Goal: Information Seeking & Learning: Check status

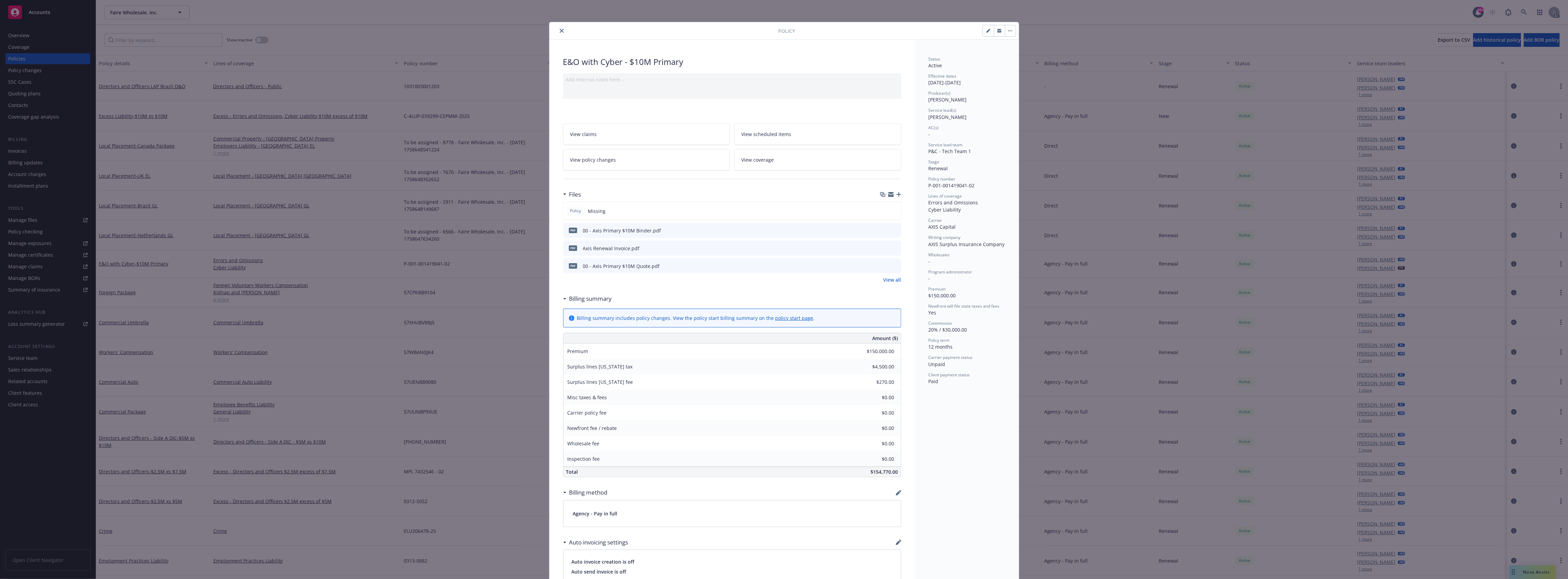
click at [563, 28] on div at bounding box center [665, 31] width 226 height 8
click at [559, 32] on icon "close" at bounding box center [561, 31] width 4 height 4
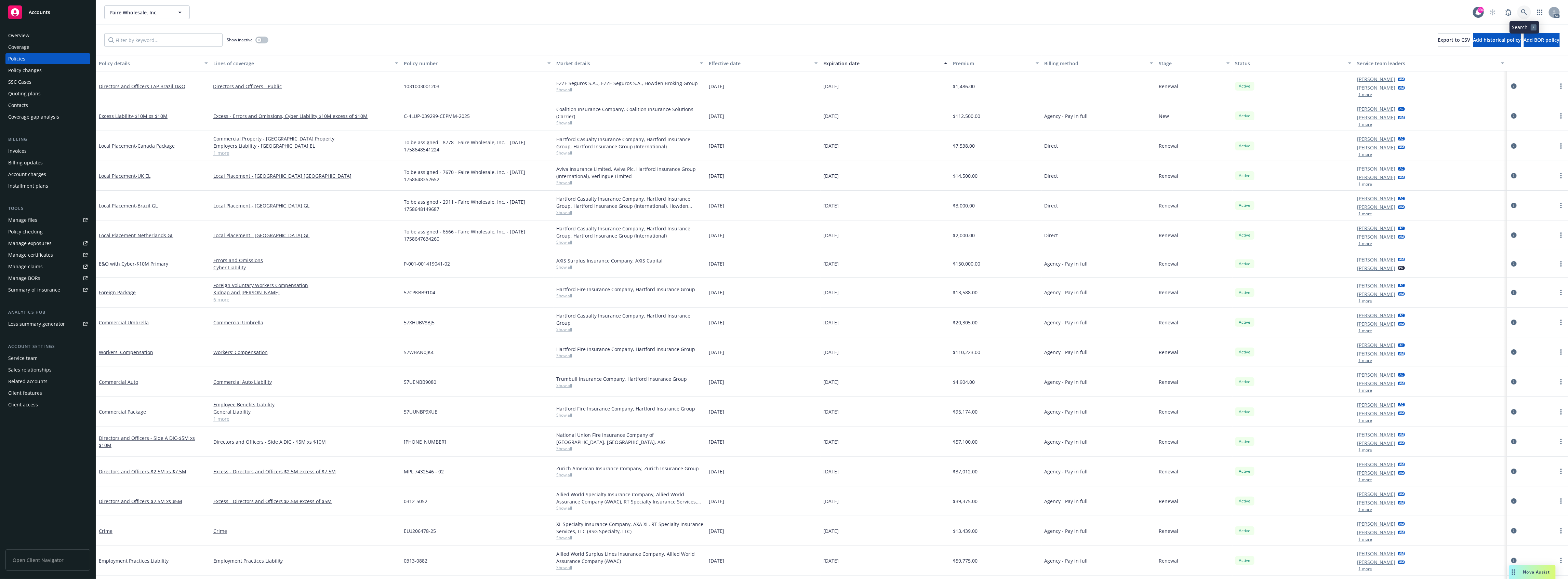
click at [1525, 9] on icon at bounding box center [1524, 12] width 6 height 6
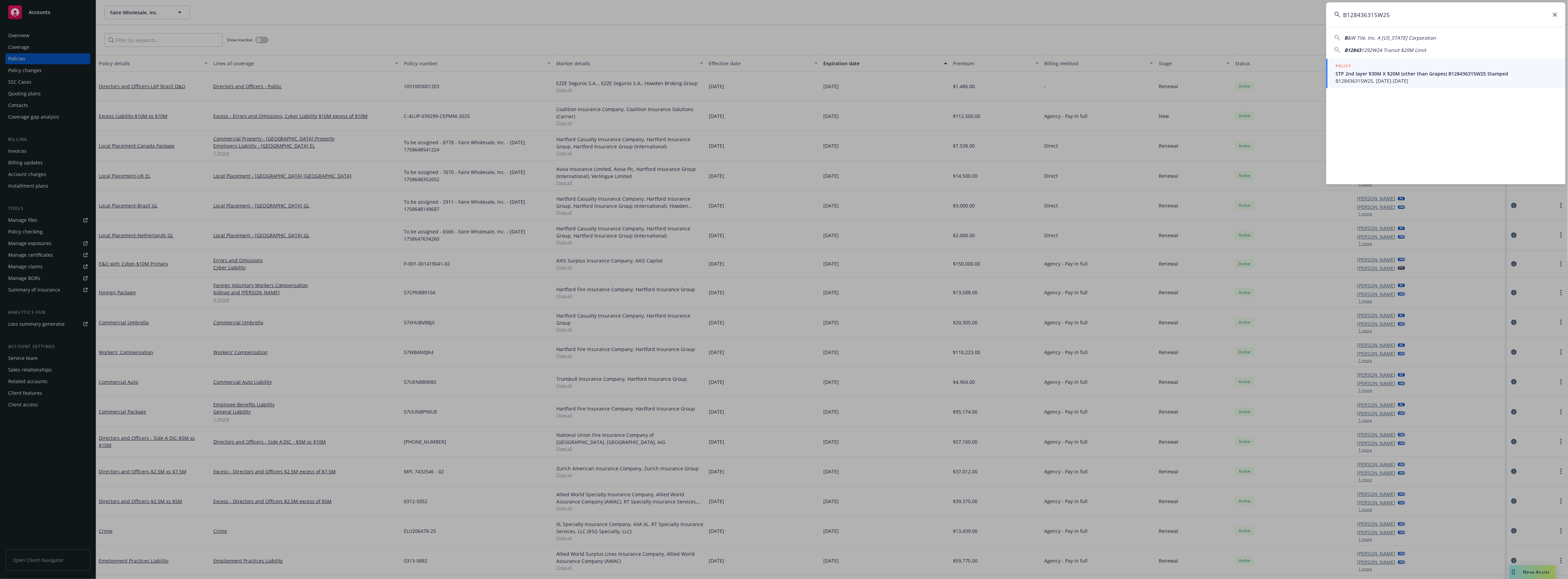
type input "B128436315W25"
click at [1405, 74] on span "STP 2nd layer $30M X $20M (other than Grapes) B128436315W25 Stamped" at bounding box center [1446, 73] width 221 height 7
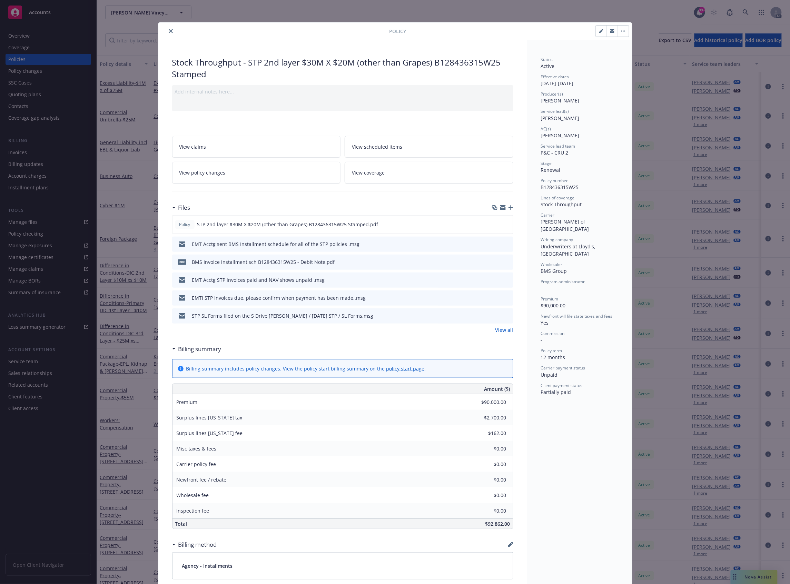
click at [167, 31] on button "close" at bounding box center [171, 31] width 8 height 8
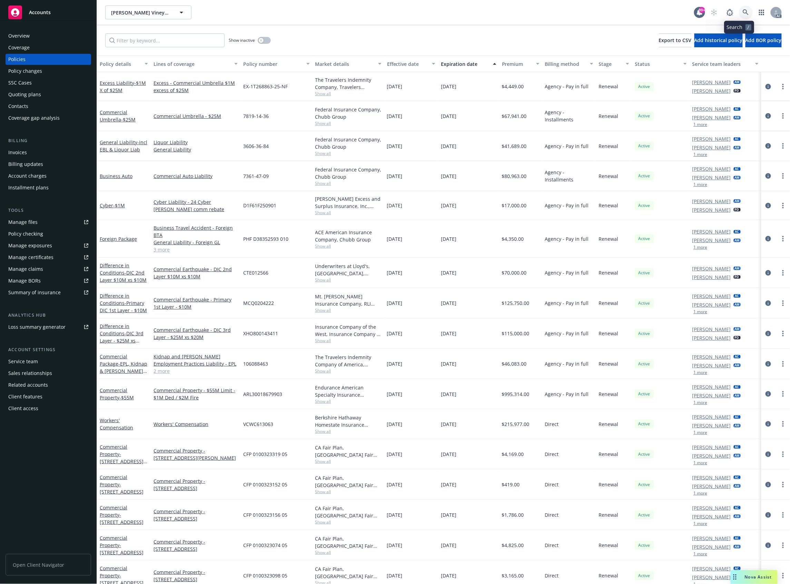
click at [742, 13] on icon at bounding box center [745, 12] width 6 height 6
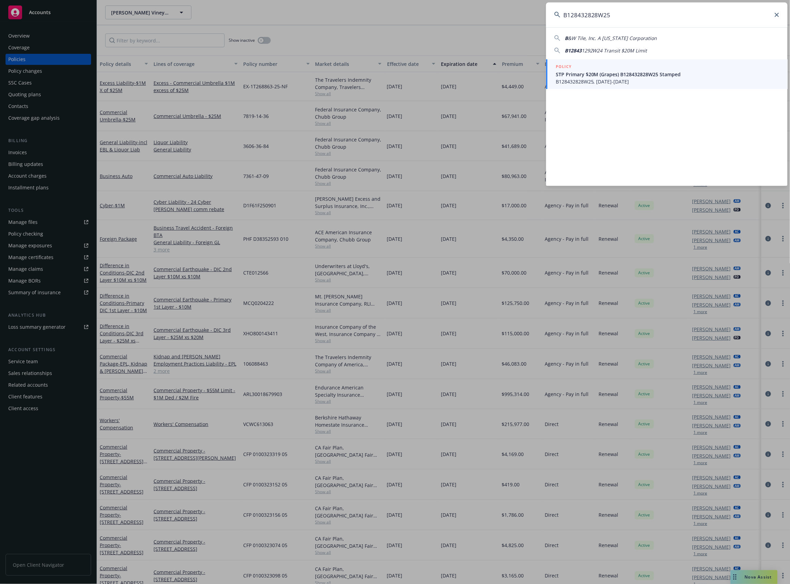
type input "B128432828W25"
click at [596, 73] on span "STP Primary $20M (Grapes) B128432828W25 Stamped" at bounding box center [666, 74] width 223 height 7
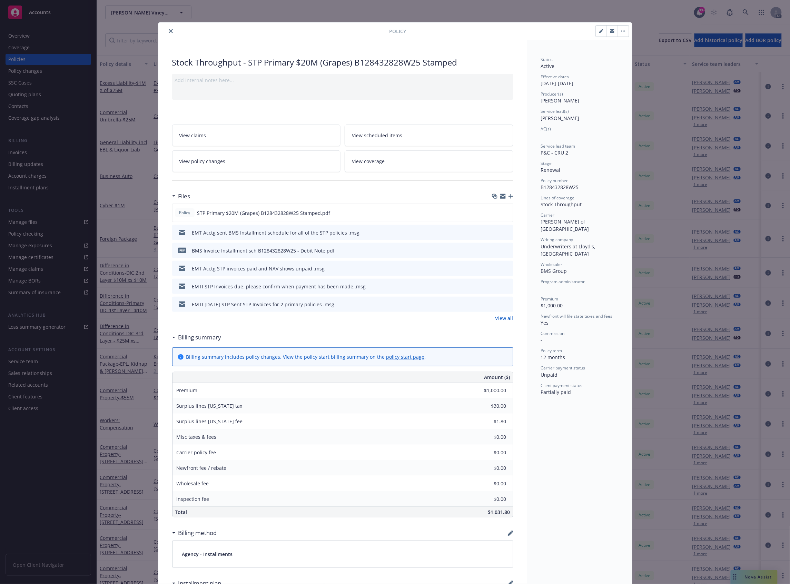
click at [169, 32] on icon "close" at bounding box center [171, 31] width 4 height 4
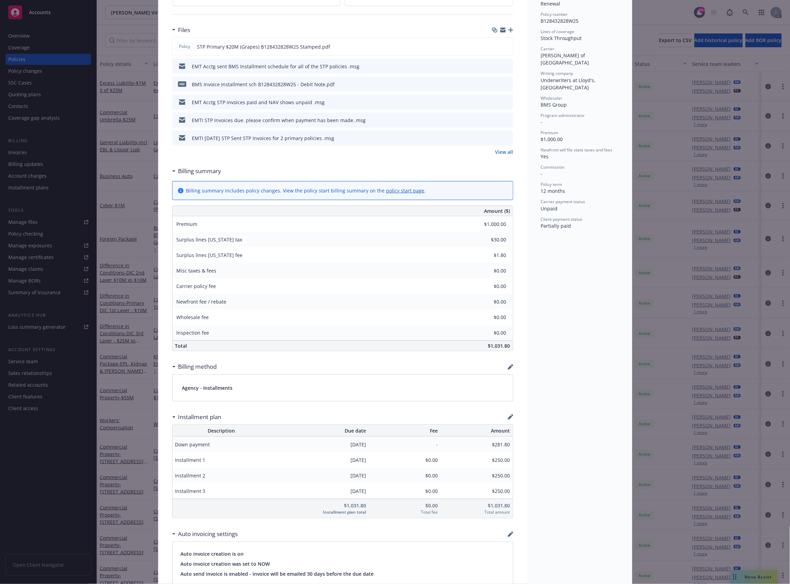
scroll to position [297, 0]
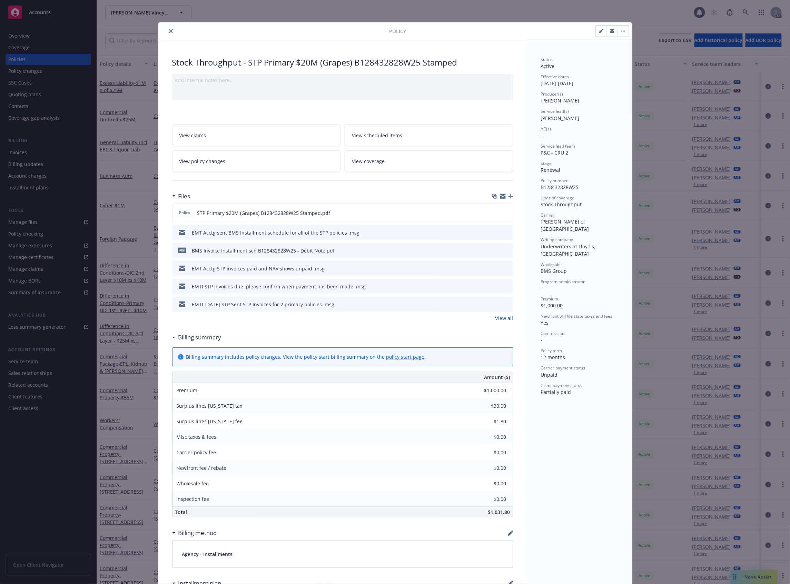
scroll to position [21, 0]
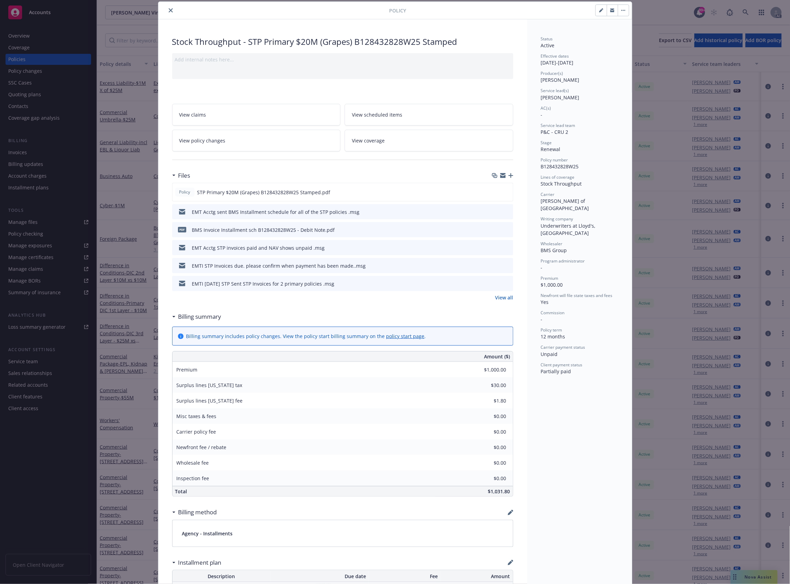
click at [162, 14] on div at bounding box center [275, 10] width 228 height 8
click at [169, 13] on button "close" at bounding box center [171, 10] width 8 height 8
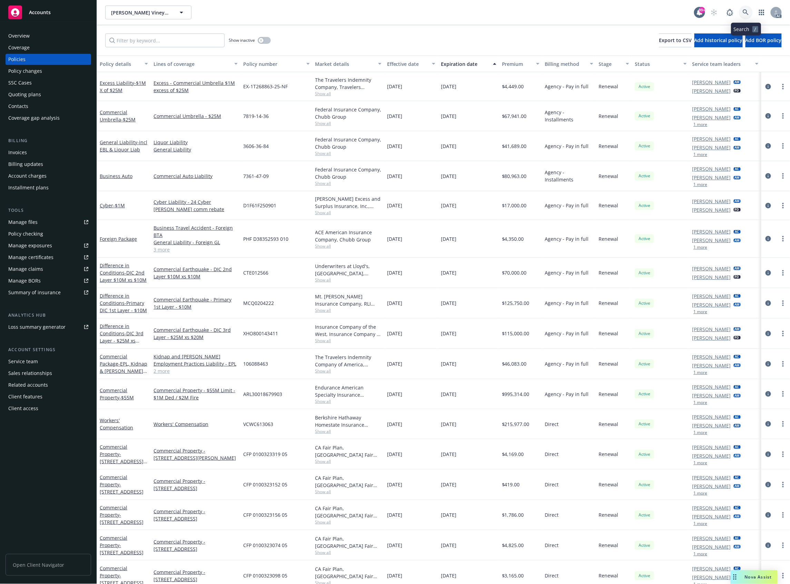
click at [749, 17] on link at bounding box center [746, 13] width 14 height 14
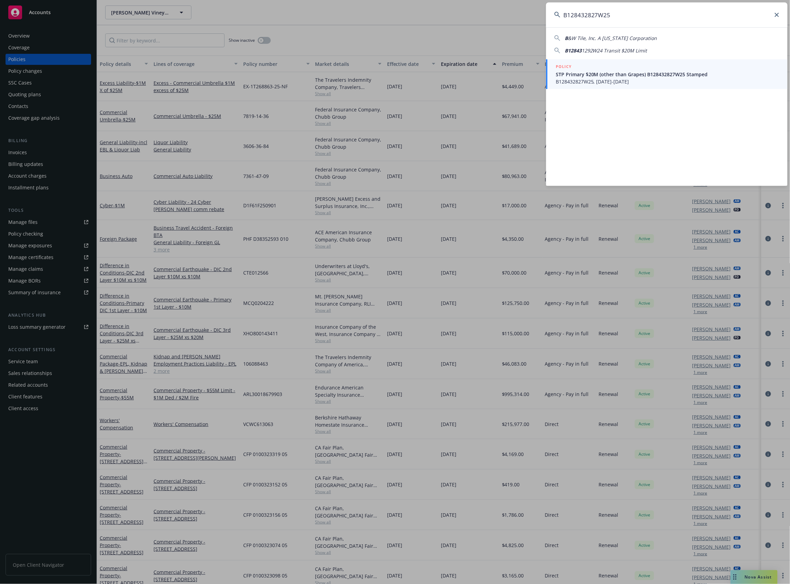
type input "B128432827W25"
click at [622, 70] on div "POLICY" at bounding box center [666, 67] width 223 height 8
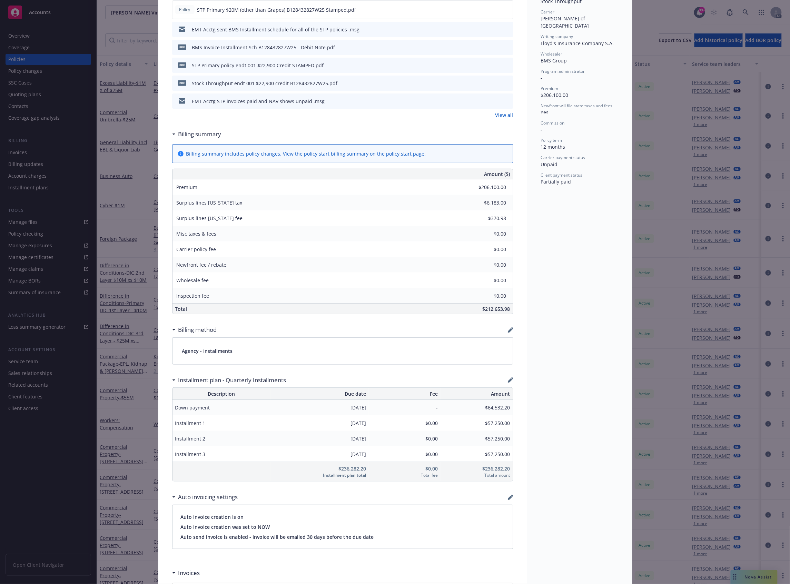
scroll to position [230, 0]
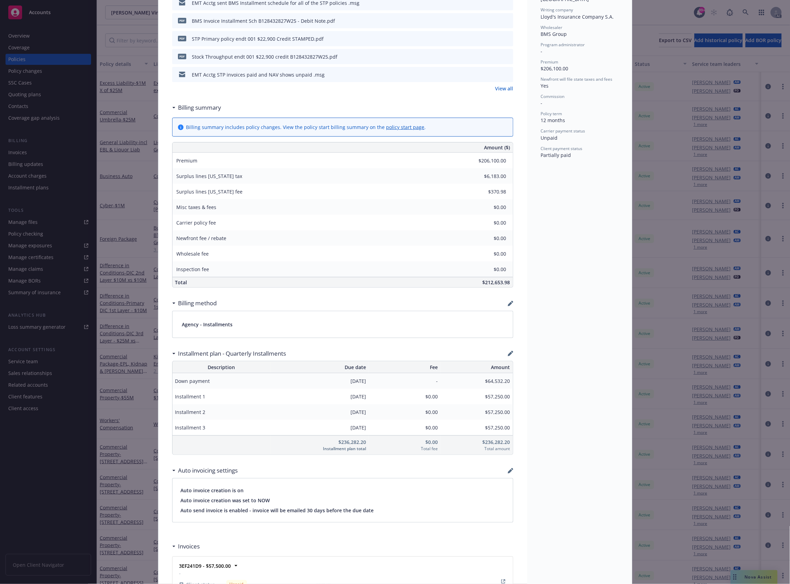
click at [514, 215] on div "Stock Throughput - STP Primary $20M (other than Grapes) B128432827W25 Stamped A…" at bounding box center [342, 369] width 369 height 1118
click at [213, 390] on div "Installment 1" at bounding box center [221, 397] width 98 height 16
click at [214, 390] on div "Installment 1" at bounding box center [221, 397] width 98 height 16
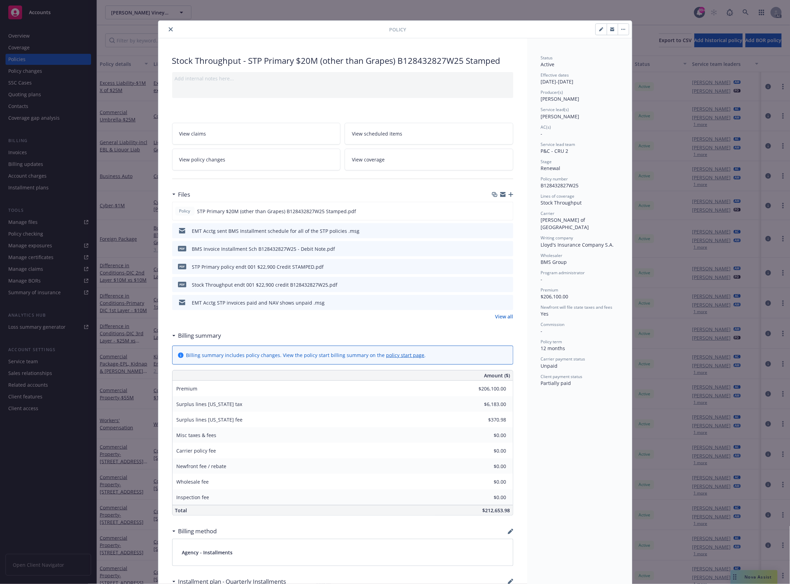
scroll to position [0, 0]
click at [169, 30] on icon "close" at bounding box center [171, 31] width 4 height 4
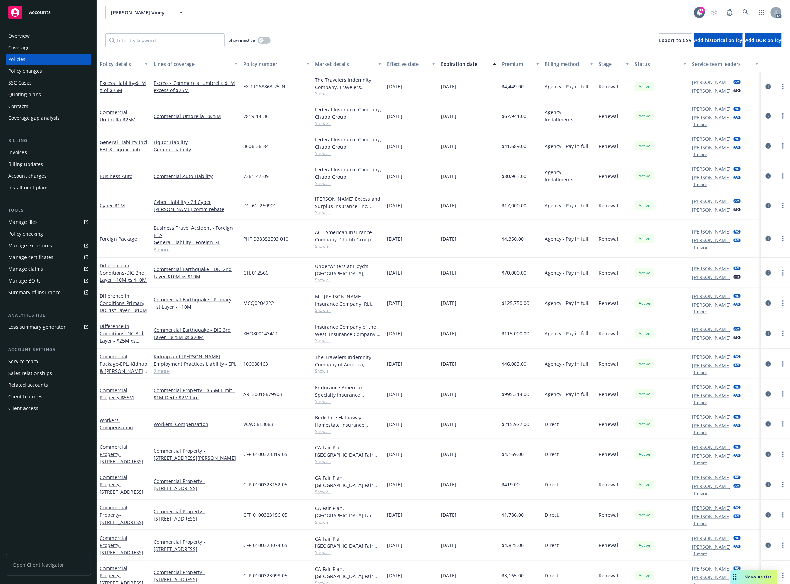
click at [22, 151] on div "Invoices" at bounding box center [17, 152] width 19 height 11
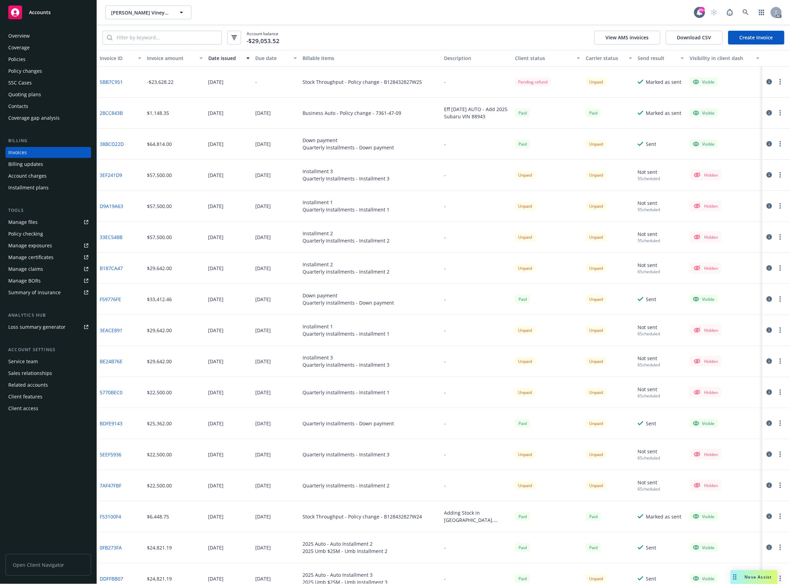
click at [169, 58] on div "Invoice amount" at bounding box center [171, 57] width 48 height 7
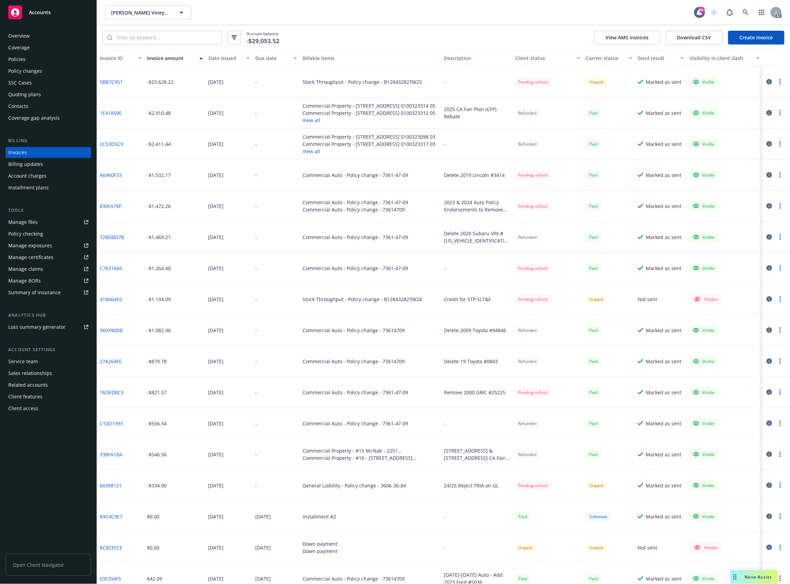
click at [169, 58] on div "Invoice amount" at bounding box center [171, 57] width 48 height 7
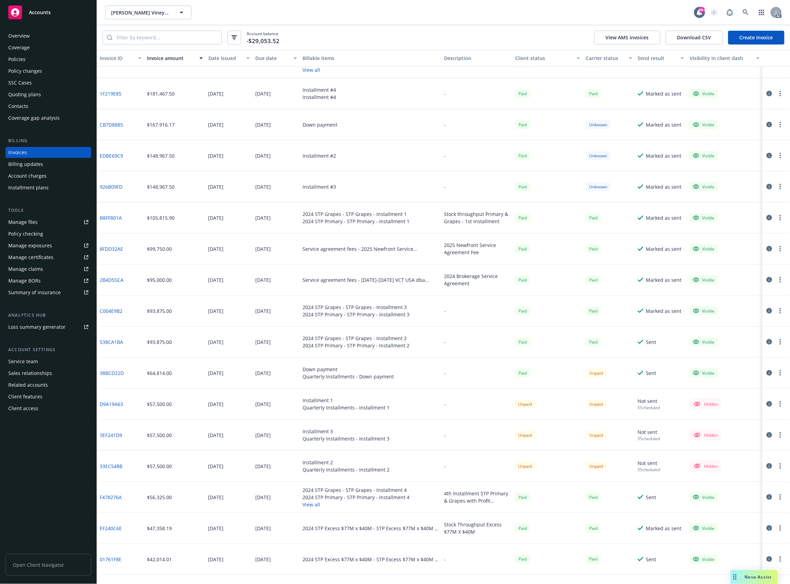
scroll to position [138, 0]
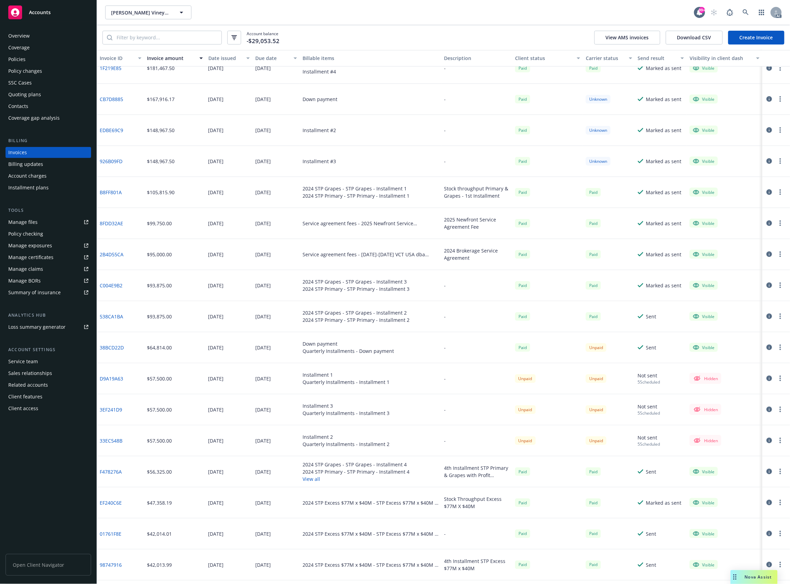
click at [115, 346] on link "38BCD22D" at bounding box center [112, 347] width 24 height 7
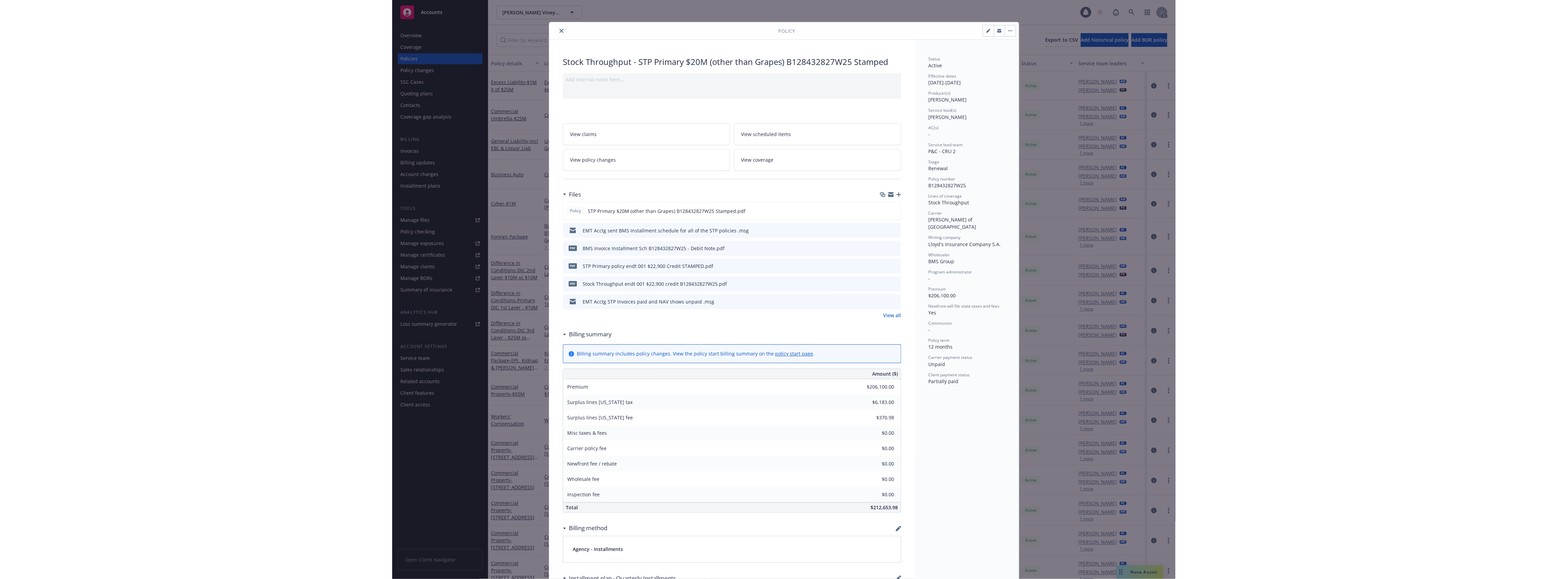
scroll to position [21, 0]
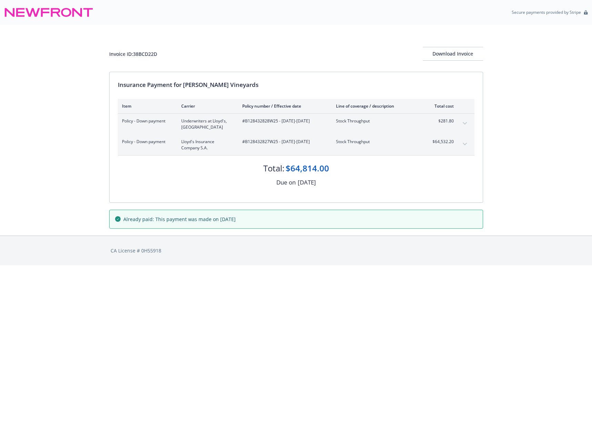
click at [464, 145] on icon "expand content" at bounding box center [465, 144] width 4 height 3
